Goal: Communication & Community: Share content

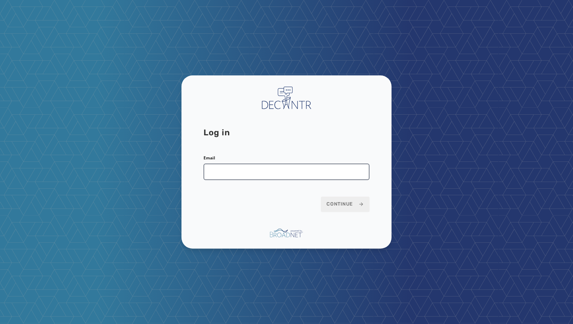
click at [240, 171] on input "Email" at bounding box center [286, 171] width 166 height 17
type input "**********"
click at [321, 196] on button "Continue" at bounding box center [345, 203] width 49 height 15
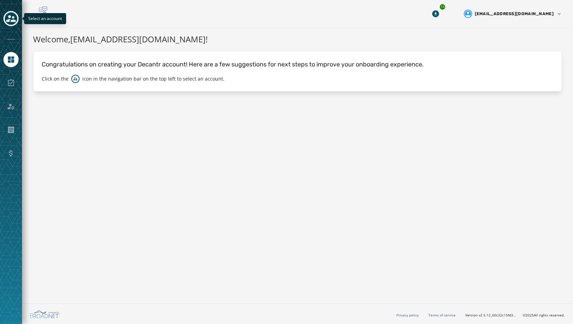
click at [7, 22] on icon "Toggle account select drawer" at bounding box center [11, 18] width 10 height 7
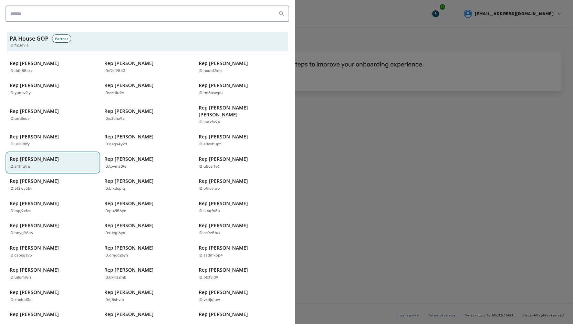
click at [39, 156] on p "Rep [PERSON_NAME]" at bounding box center [34, 159] width 49 height 7
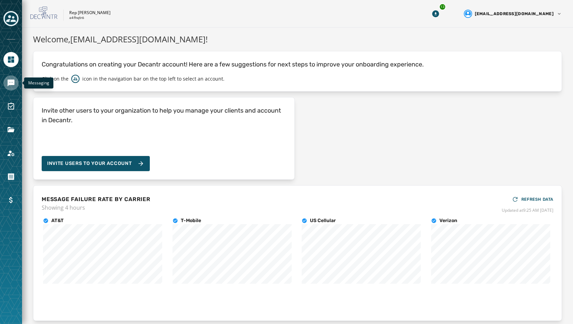
click at [15, 83] on link "Navigate to Messaging" at bounding box center [10, 82] width 15 height 15
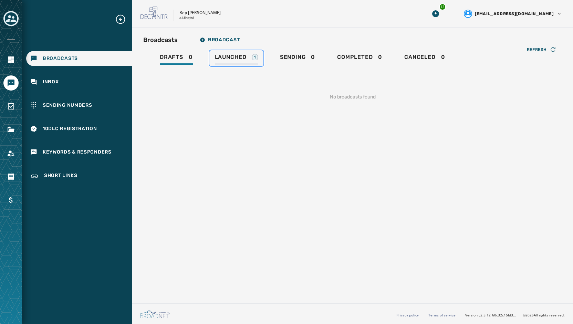
click at [240, 54] on span "Launched" at bounding box center [231, 57] width 32 height 7
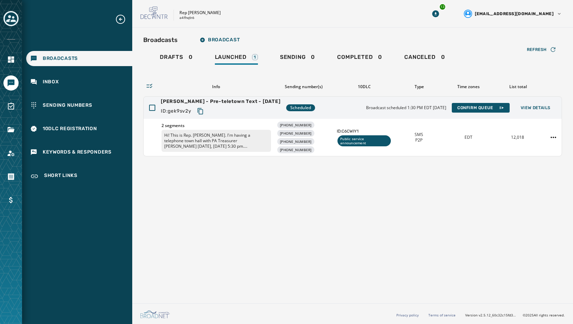
drag, startPoint x: 476, startPoint y: 190, endPoint x: 446, endPoint y: 186, distance: 30.3
click at [476, 190] on div "Broadcasts Broadcast Drafts 0 Launched 1 Sending 0 Completed 0 Canceled 0 Refre…" at bounding box center [352, 164] width 440 height 273
click at [531, 108] on span "View Details" at bounding box center [535, 108] width 30 height 6
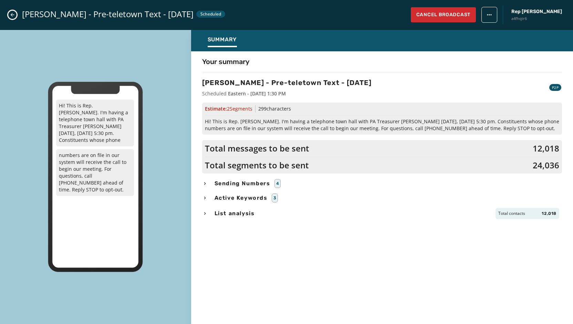
click at [242, 182] on span "Sending Numbers" at bounding box center [242, 183] width 58 height 8
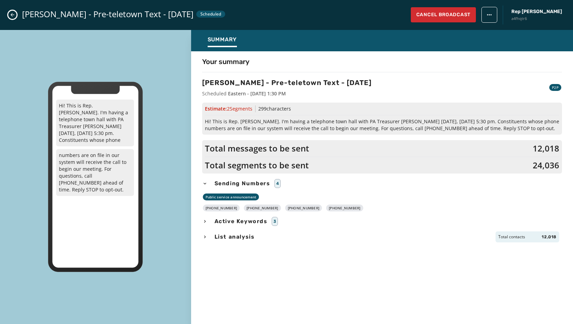
drag, startPoint x: 347, startPoint y: 206, endPoint x: 210, endPoint y: 207, distance: 137.3
click at [210, 207] on div "[PHONE_NUMBER] [PHONE_NUMBER] [PHONE_NUMBER] [PHONE_NUMBER]" at bounding box center [382, 207] width 360 height 7
copy div "[PHONE_NUMBER] [PHONE_NUMBER] [PHONE_NUMBER] [PHONE_NUMBER]"
click at [484, 185] on div "Sending Numbers 4" at bounding box center [382, 183] width 360 height 9
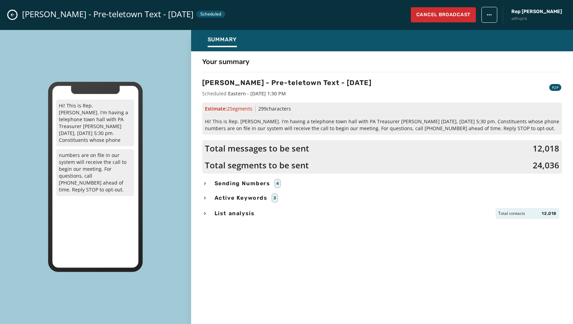
drag, startPoint x: 537, startPoint y: 129, endPoint x: 200, endPoint y: 118, distance: 336.7
click at [200, 118] on div "Your summary [PERSON_NAME] - Pre-teletown Text - [DATE] Scheduled Eastern - [DA…" at bounding box center [382, 186] width 382 height 258
copy span "Hi! This is Rep. [PERSON_NAME]. I'm having a telephone town hall with PA Treasu…"
